Goal: Task Accomplishment & Management: Manage account settings

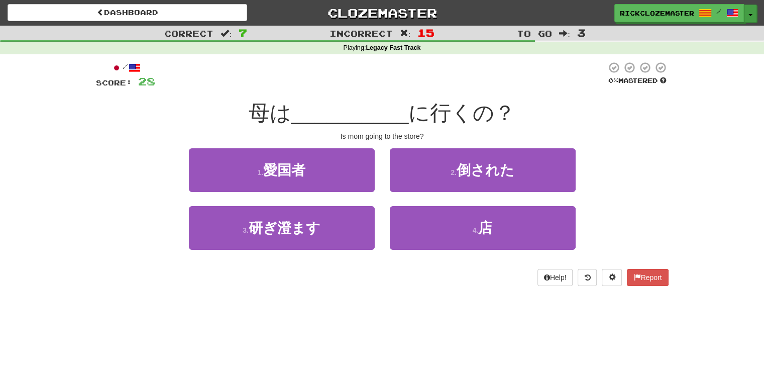
click at [748, 13] on button "Toggle Dropdown" at bounding box center [750, 14] width 13 height 18
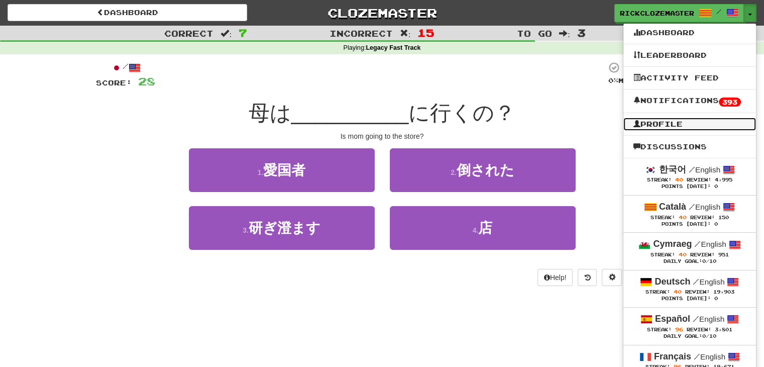
click at [653, 123] on link "Profile" at bounding box center [689, 123] width 133 height 13
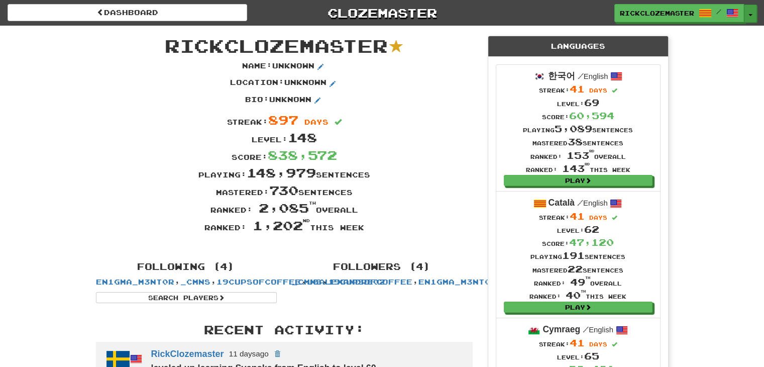
click at [752, 18] on button "Toggle Dropdown" at bounding box center [750, 14] width 13 height 18
click at [748, 9] on button "Toggle Dropdown" at bounding box center [750, 14] width 13 height 18
